Goal: Information Seeking & Learning: Check status

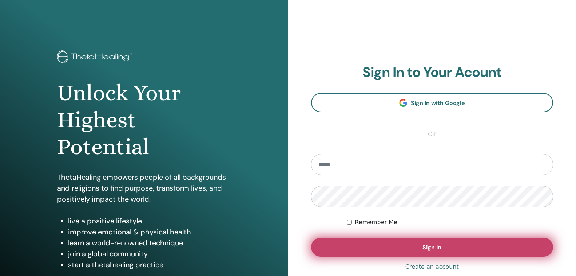
type input "**********"
click at [389, 242] on button "Sign In" at bounding box center [432, 246] width 242 height 19
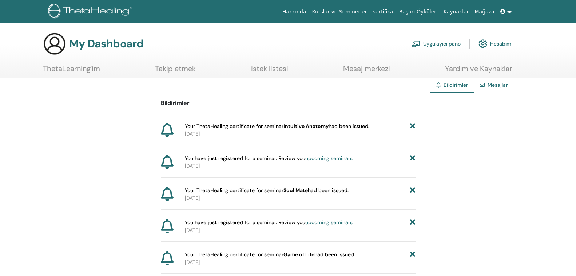
click at [87, 69] on link "ThetaLearning'im" at bounding box center [71, 71] width 57 height 14
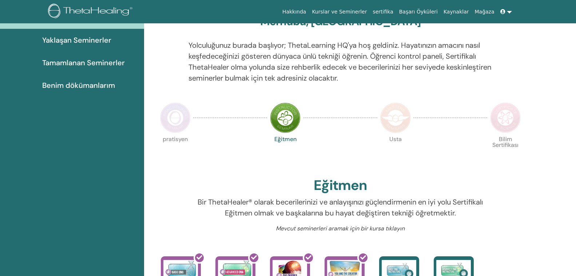
scroll to position [92, 0]
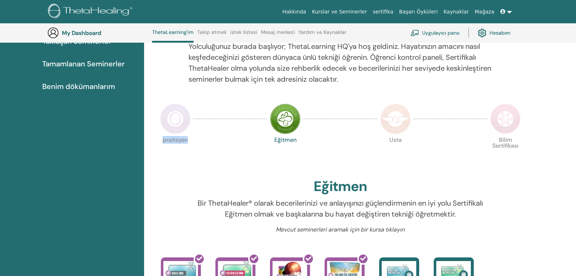
drag, startPoint x: 162, startPoint y: 141, endPoint x: 209, endPoint y: 143, distance: 47.4
click at [209, 143] on div "pratisyen Eğitmen Usta Bilim Sertifikası" at bounding box center [340, 154] width 367 height 39
click at [217, 148] on div "pratisyen Eğitmen Usta Bilim Sertifikası" at bounding box center [340, 154] width 367 height 39
drag, startPoint x: 161, startPoint y: 139, endPoint x: 207, endPoint y: 142, distance: 46.3
click at [207, 142] on div "pratisyen Eğitmen Usta Bilim Sertifikası" at bounding box center [340, 154] width 367 height 39
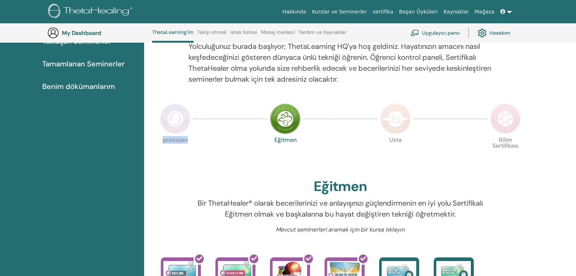
click at [207, 142] on div "pratisyen Eğitmen Usta Bilim Sertifikası" at bounding box center [340, 154] width 367 height 39
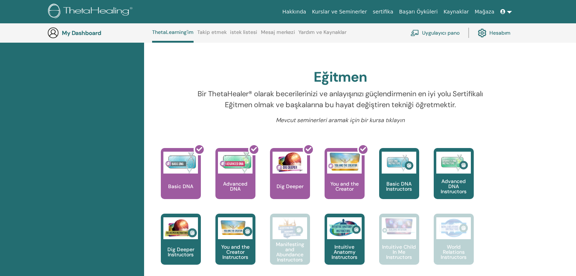
scroll to position [0, 0]
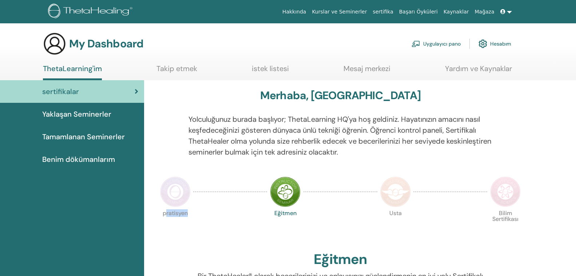
drag, startPoint x: 165, startPoint y: 215, endPoint x: 191, endPoint y: 216, distance: 26.3
click at [191, 216] on div "pratisyen" at bounding box center [175, 227] width 36 height 39
click at [210, 218] on div "pratisyen Eğitmen Usta Bilim Sertifikası" at bounding box center [340, 227] width 367 height 39
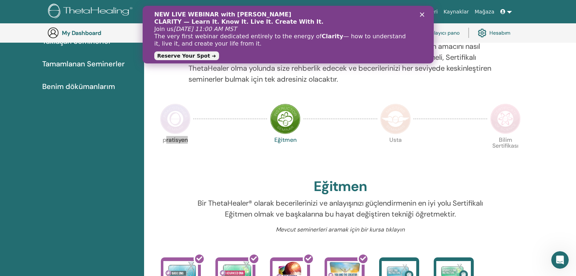
click at [423, 16] on icon "Kapat" at bounding box center [422, 14] width 4 height 4
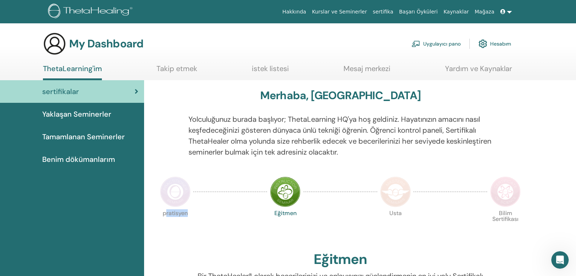
click at [80, 159] on span "Benim dökümanlarım" at bounding box center [78, 159] width 73 height 11
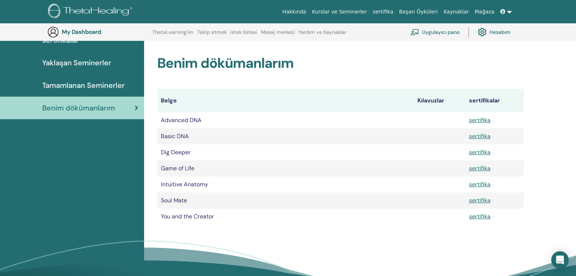
scroll to position [54, 0]
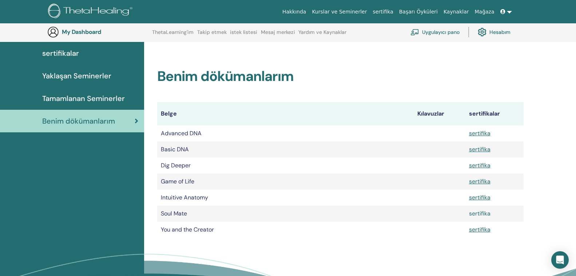
click at [472, 214] on link "sertifika" at bounding box center [479, 213] width 21 height 8
click at [552, 142] on div "Benim dökümanlarım Belge Kılavuzlar sertifikalar Advanced DNA sertifika Basic D…" at bounding box center [360, 184] width 432 height 285
click at [94, 94] on span "Tamamlanan Seminerler" at bounding box center [83, 98] width 83 height 11
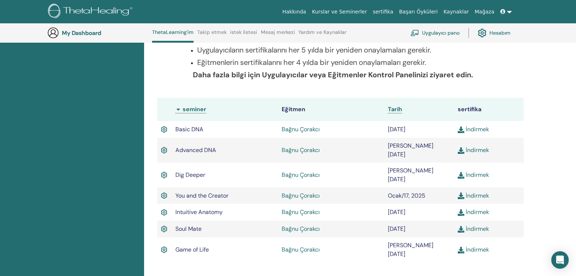
scroll to position [165, 0]
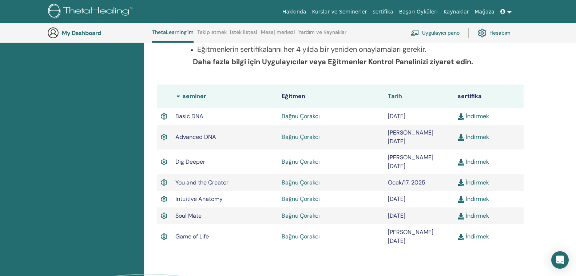
click at [201, 232] on span "Game of Life" at bounding box center [191, 236] width 33 height 8
click at [202, 232] on span "Game of Life" at bounding box center [191, 236] width 33 height 8
click at [202, 233] on div "Tamamlanan Seminerler Tamamladığınız seminerleri aşağıda bulabilirsiniz. Eksik …" at bounding box center [341, 100] width 384 height 332
click at [203, 232] on span "Game of Life" at bounding box center [191, 236] width 33 height 8
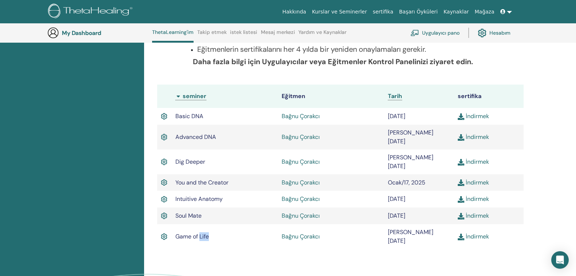
click at [203, 232] on span "Game of Life" at bounding box center [191, 236] width 33 height 8
click at [203, 227] on div "Tamamlanan Seminerler Tamamladığınız seminerleri aşağıda bulabilirsiniz. Eksik …" at bounding box center [341, 100] width 384 height 332
click at [192, 212] on span "Soul Mate" at bounding box center [188, 216] width 26 height 8
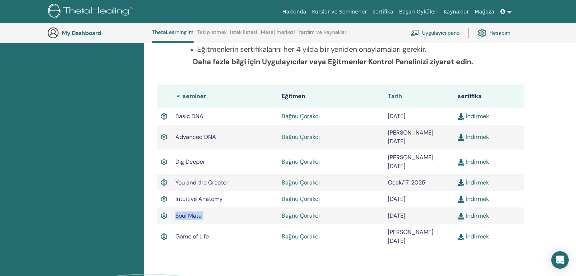
click at [192, 212] on span "Soul Mate" at bounding box center [188, 216] width 26 height 8
click at [193, 224] on td "Game of Life" at bounding box center [225, 236] width 106 height 25
click at [180, 195] on span "Intuitive Anatomy" at bounding box center [198, 199] width 47 height 8
